Goal: Information Seeking & Learning: Learn about a topic

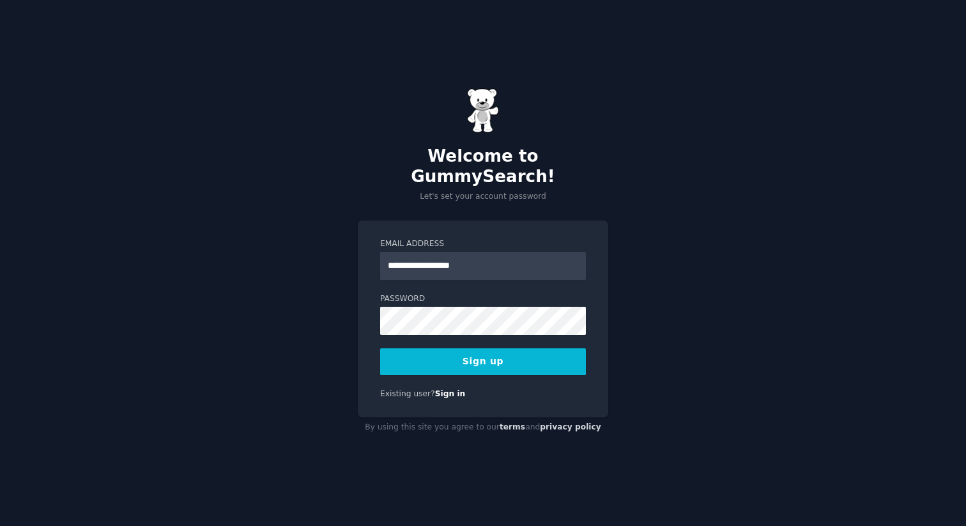
type input "**********"
click at [493, 354] on button "Sign up" at bounding box center [483, 361] width 206 height 27
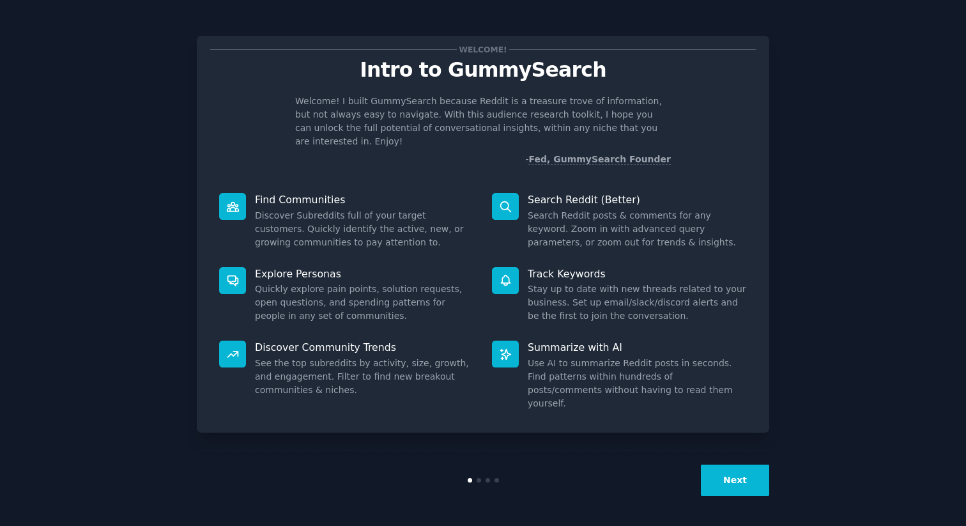
click at [737, 470] on button "Next" at bounding box center [735, 479] width 68 height 31
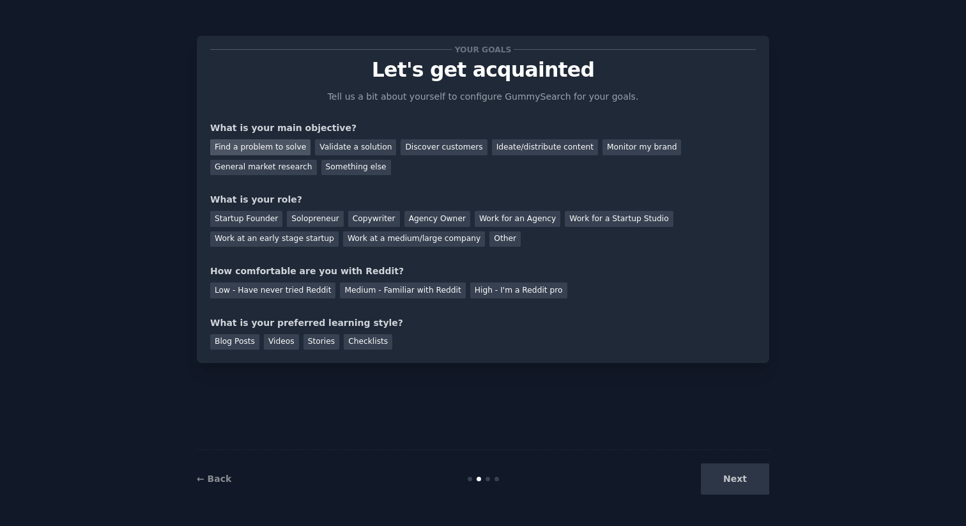
click at [262, 149] on div "Find a problem to solve" at bounding box center [260, 147] width 100 height 16
click at [482, 224] on div "Work for an Agency" at bounding box center [518, 219] width 86 height 16
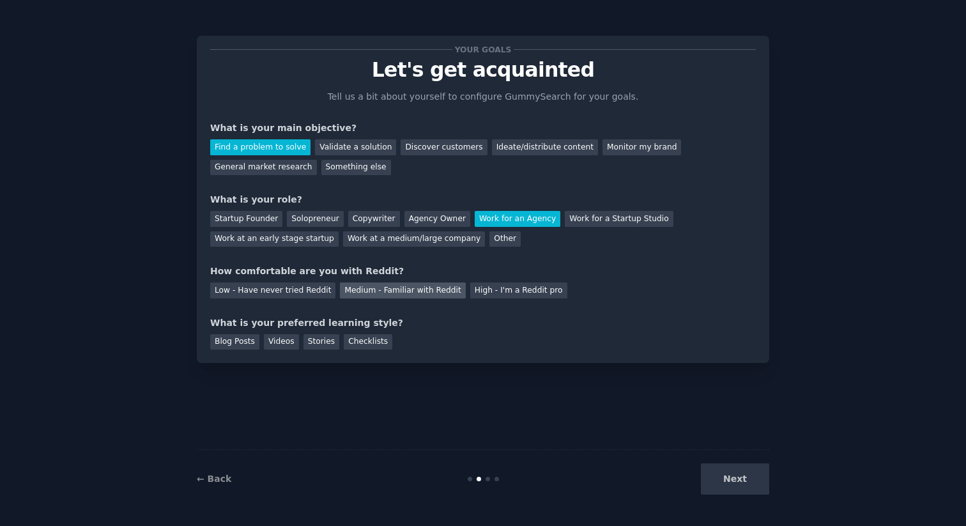
click at [349, 287] on div "Medium - Familiar with Reddit" at bounding box center [402, 290] width 125 height 16
click at [279, 341] on div "Videos" at bounding box center [281, 342] width 35 height 16
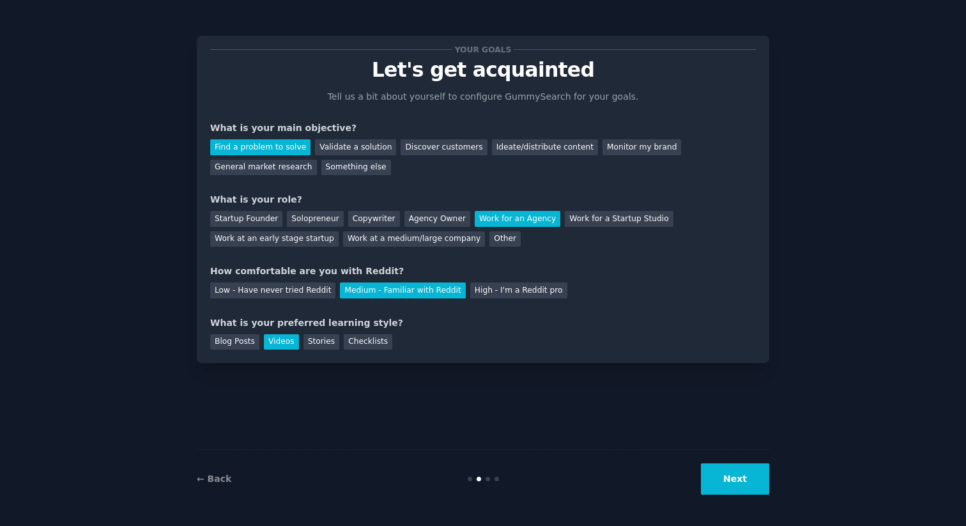
click at [369, 331] on div "Blog Posts Videos Stories Checklists" at bounding box center [483, 340] width 546 height 20
click at [730, 475] on button "Next" at bounding box center [735, 478] width 68 height 31
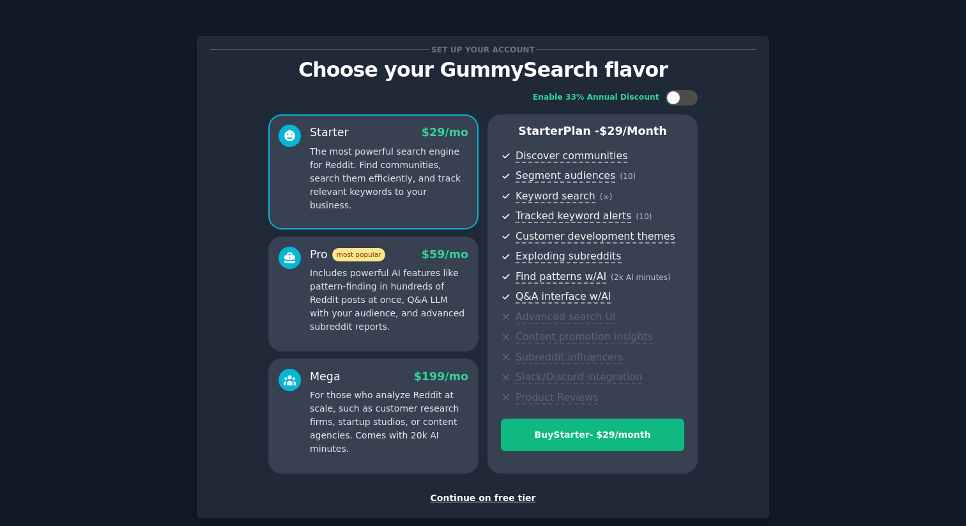
click at [489, 498] on div "Continue on free tier" at bounding box center [483, 497] width 546 height 13
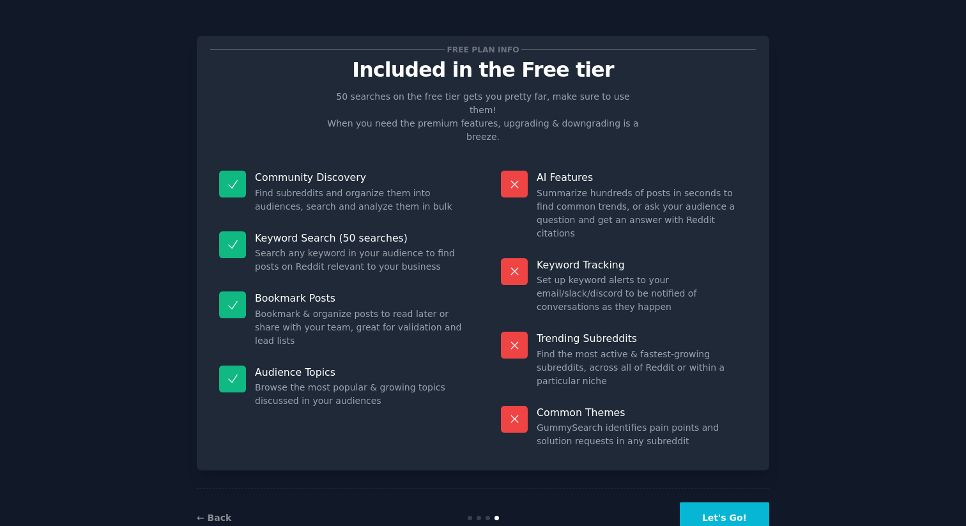
click at [721, 502] on button "Let's Go!" at bounding box center [724, 517] width 89 height 31
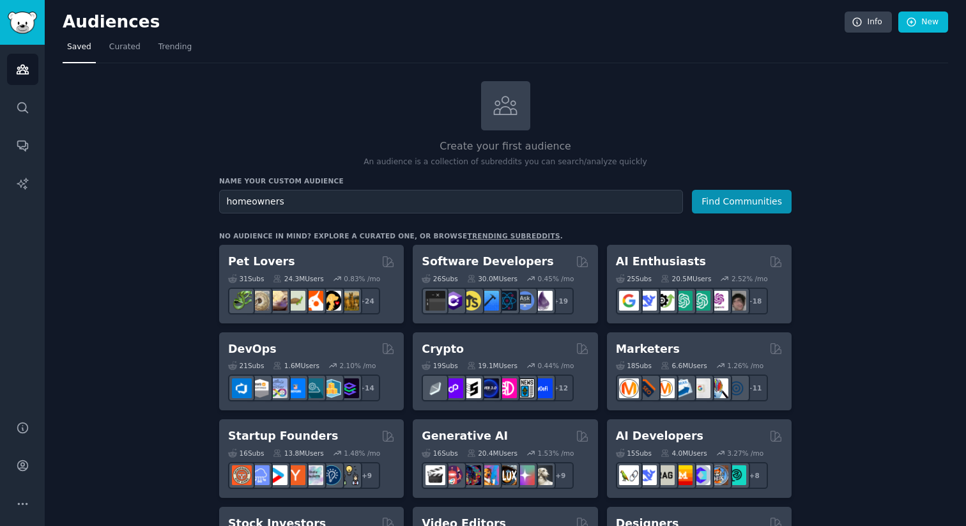
type input "homeowners"
click at [692, 190] on button "Find Communities" at bounding box center [742, 202] width 100 height 24
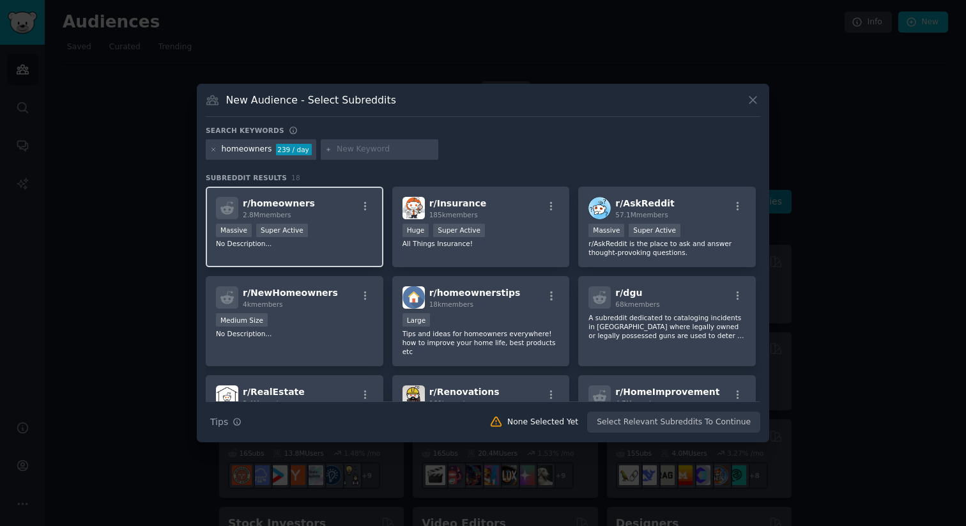
click at [346, 217] on div "r/ homeowners 2.8M members" at bounding box center [294, 208] width 157 height 22
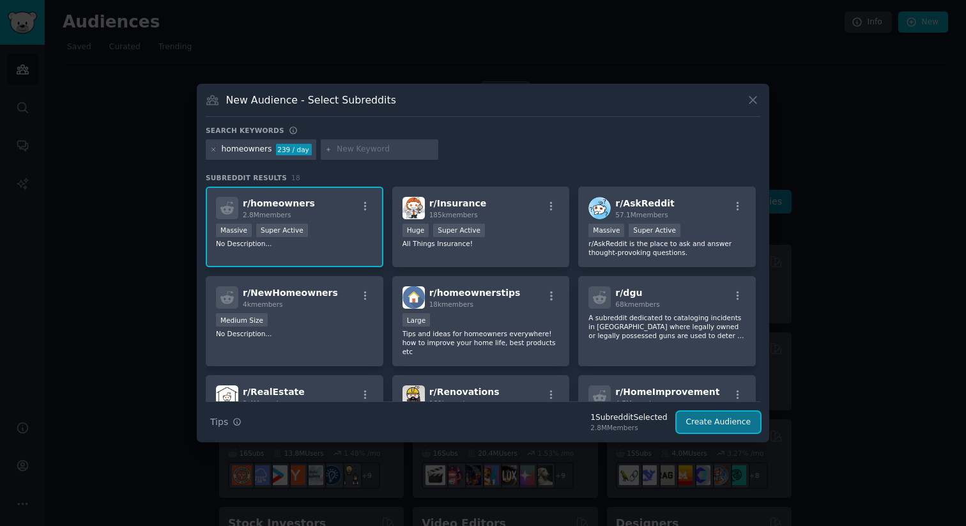
click at [705, 425] on button "Create Audience" at bounding box center [718, 422] width 84 height 22
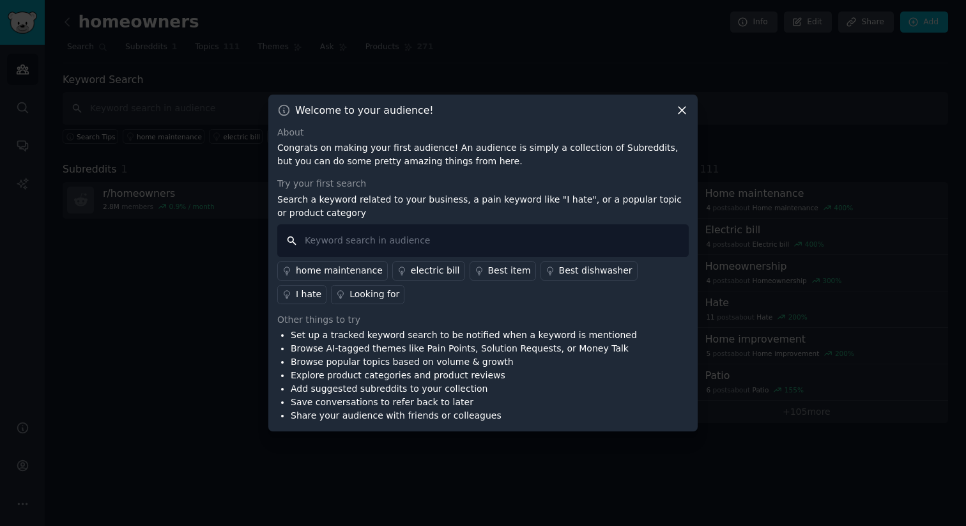
click at [346, 243] on input "text" at bounding box center [482, 240] width 411 height 33
click at [352, 236] on input "HVAC shutdown" at bounding box center [482, 240] width 411 height 33
type input "AC drain line cleaning"
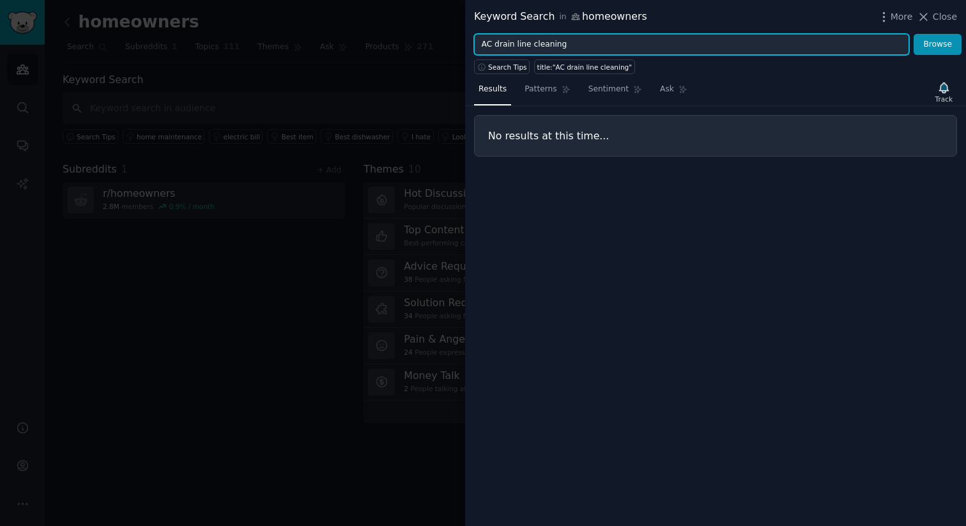
click at [561, 43] on input "AC drain line cleaning" at bounding box center [691, 45] width 435 height 22
click at [514, 41] on input "AC drain line cleaning" at bounding box center [691, 45] width 435 height 22
click at [551, 44] on input "AC drainline cleaning" at bounding box center [691, 45] width 435 height 22
click at [913, 34] on button "Browse" at bounding box center [937, 45] width 48 height 22
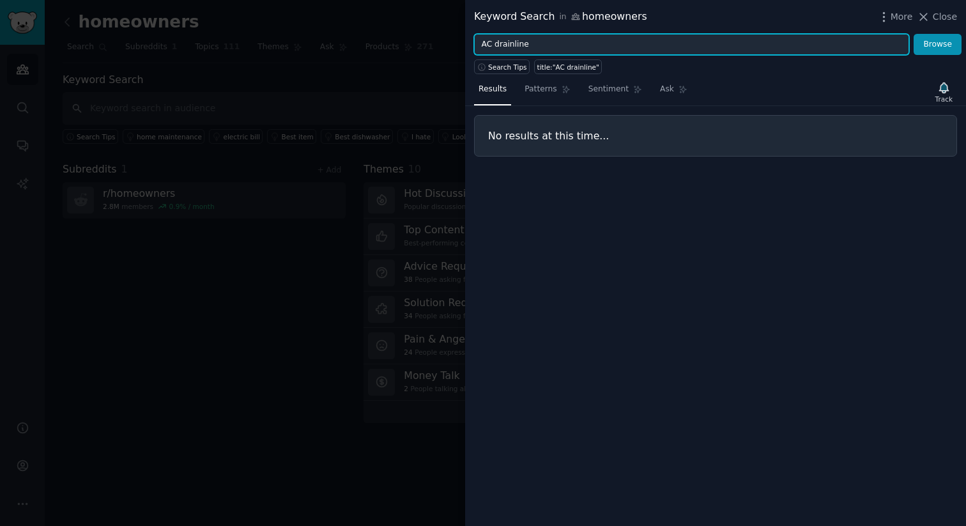
click at [546, 47] on input "AC drainline" at bounding box center [691, 45] width 435 height 22
type input "HVAC cleaning"
click at [913, 34] on button "Browse" at bounding box center [937, 45] width 48 height 22
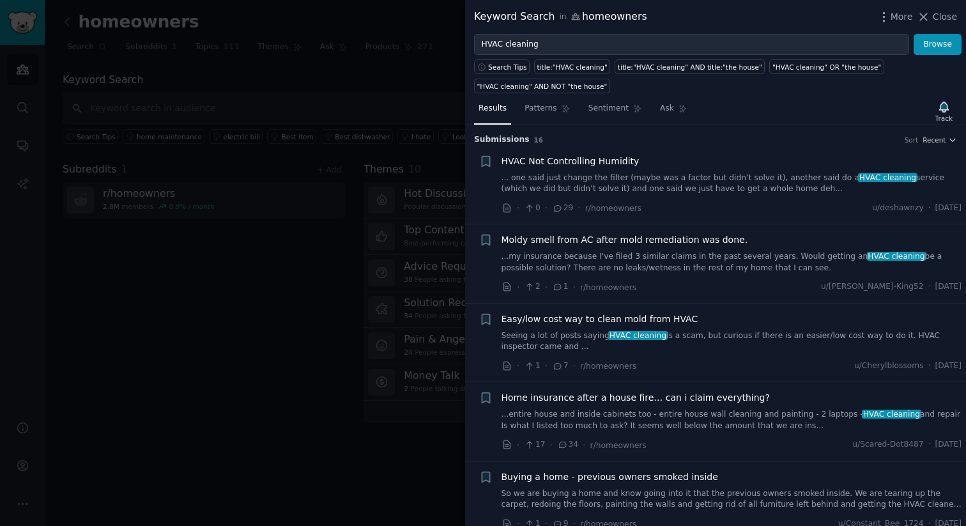
click at [289, 382] on div at bounding box center [483, 263] width 966 height 526
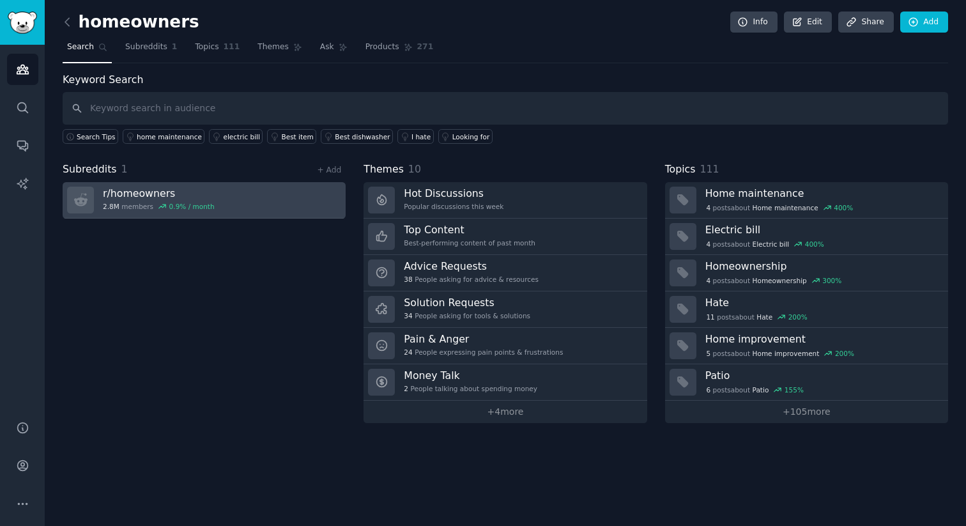
click at [235, 209] on link "r/ homeowners 2.8M members 0.9 % / month" at bounding box center [204, 200] width 283 height 36
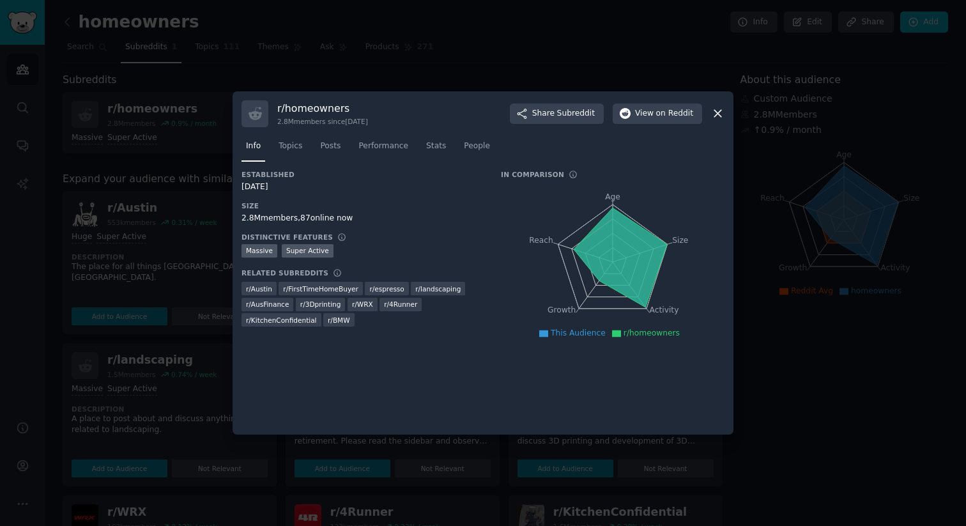
click at [722, 111] on icon at bounding box center [717, 113] width 13 height 13
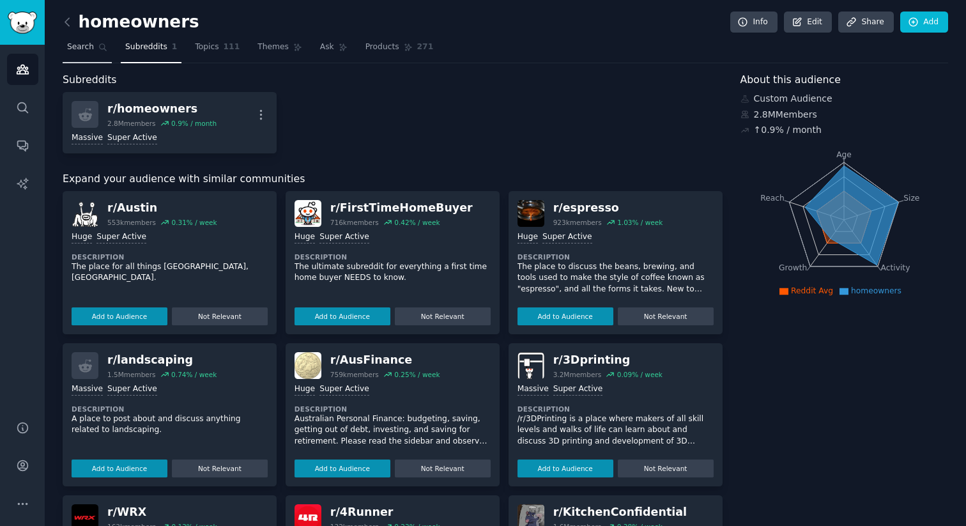
click at [93, 46] on link "Search" at bounding box center [87, 50] width 49 height 26
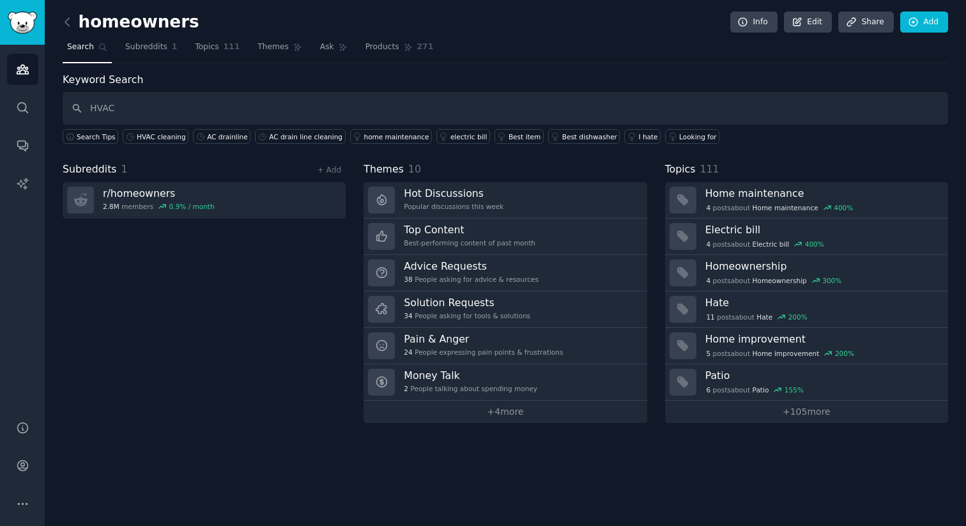
type input "HVAC"
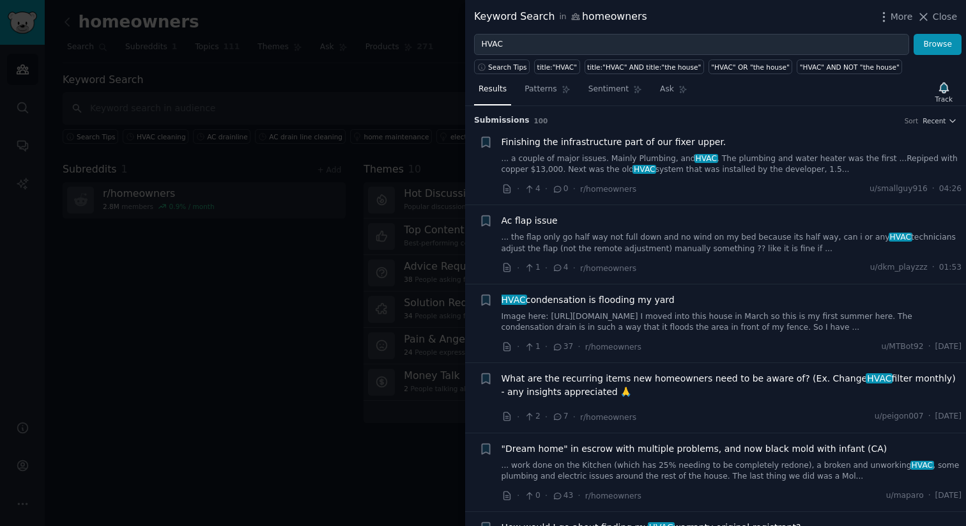
click at [686, 234] on link "... the flap only go half way not full down and no wind on my bed because its h…" at bounding box center [731, 243] width 461 height 22
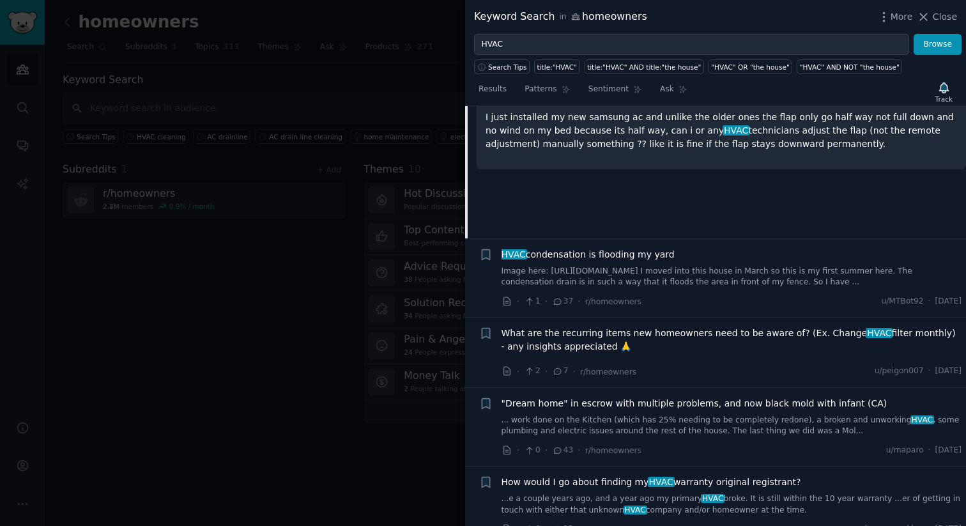
scroll to position [256, 0]
